Goal: Task Accomplishment & Management: Use online tool/utility

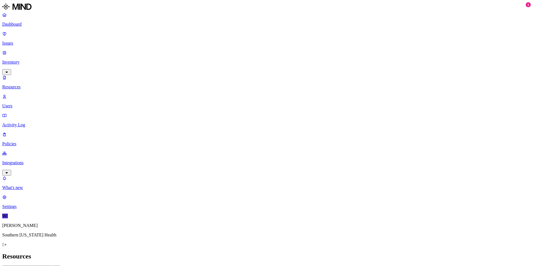
click at [18, 25] on p "Dashboard" at bounding box center [266, 24] width 529 height 5
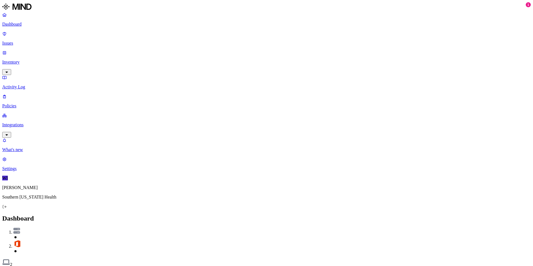
scroll to position [49, 0]
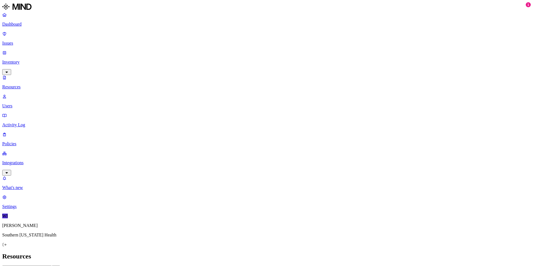
click at [19, 75] on link "Resources" at bounding box center [266, 82] width 529 height 14
click at [30, 25] on p "Dashboard" at bounding box center [266, 24] width 529 height 5
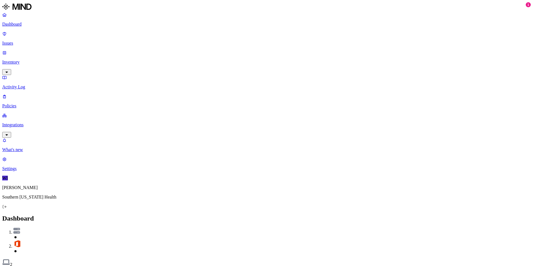
click at [43, 266] on button "Detection" at bounding box center [33, 270] width 20 height 6
click at [23, 266] on button "Discovery" at bounding box center [12, 270] width 21 height 6
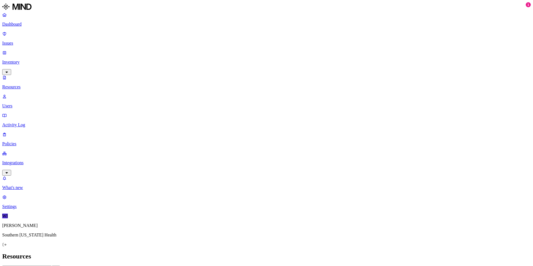
scroll to position [123, 0]
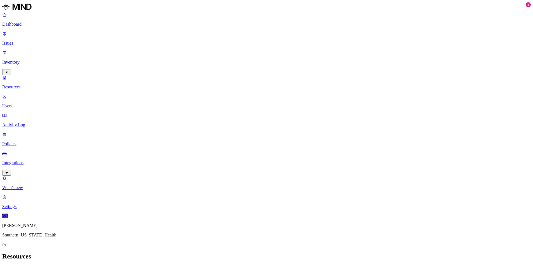
click at [23, 103] on p "Users" at bounding box center [266, 105] width 529 height 5
click at [11, 36] on link "Issues" at bounding box center [266, 38] width 529 height 14
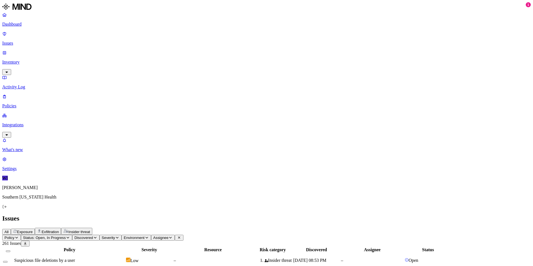
drag, startPoint x: 11, startPoint y: 39, endPoint x: 202, endPoint y: 11, distance: 193.6
click at [202, 215] on h2 "Issues" at bounding box center [266, 219] width 529 height 8
click at [33, 60] on p "Inventory" at bounding box center [266, 62] width 529 height 5
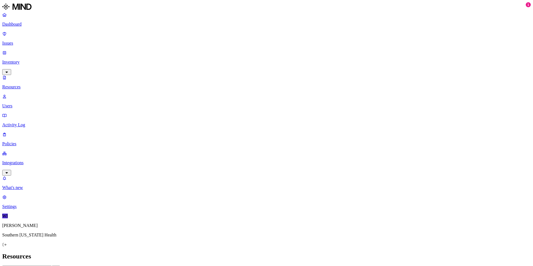
click at [15, 160] on p "Integrations" at bounding box center [266, 162] width 529 height 5
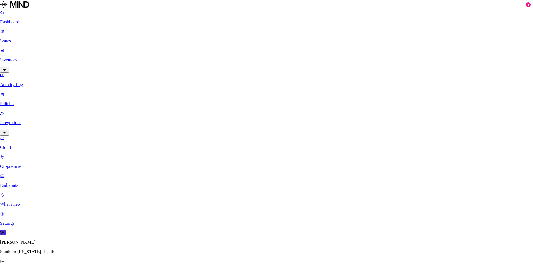
drag, startPoint x: 184, startPoint y: 105, endPoint x: 241, endPoint y: 102, distance: 57.3
